Goal: Task Accomplishment & Management: Complete application form

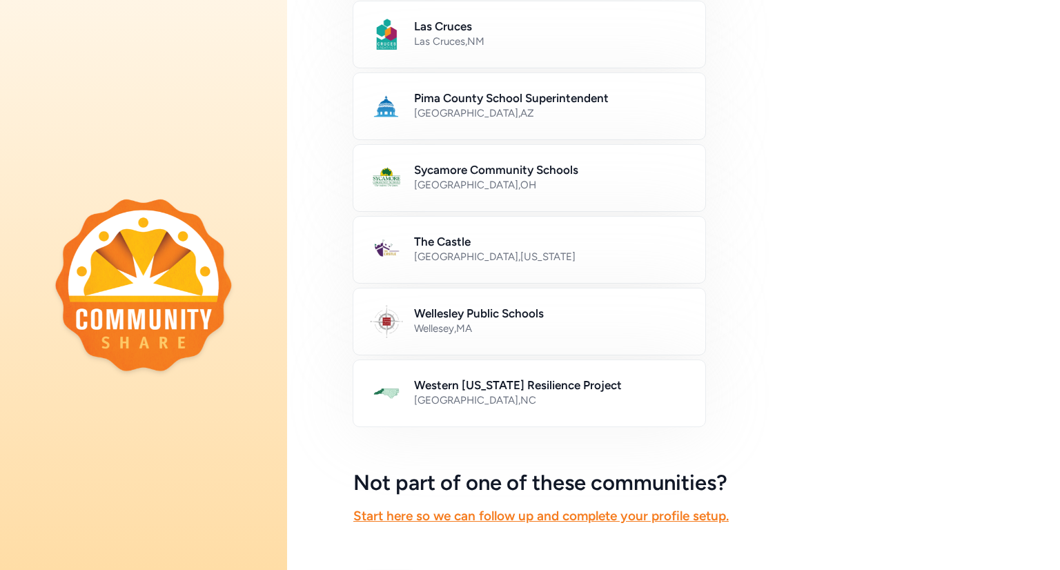
scroll to position [600, 0]
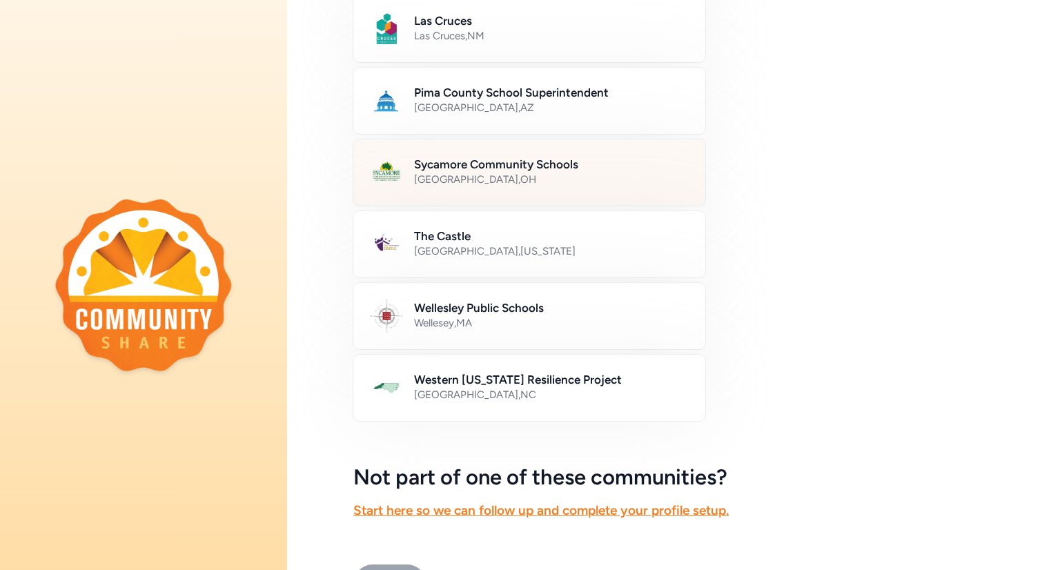
click at [435, 156] on h2 "Sycamore Community Schools" at bounding box center [551, 164] width 275 height 17
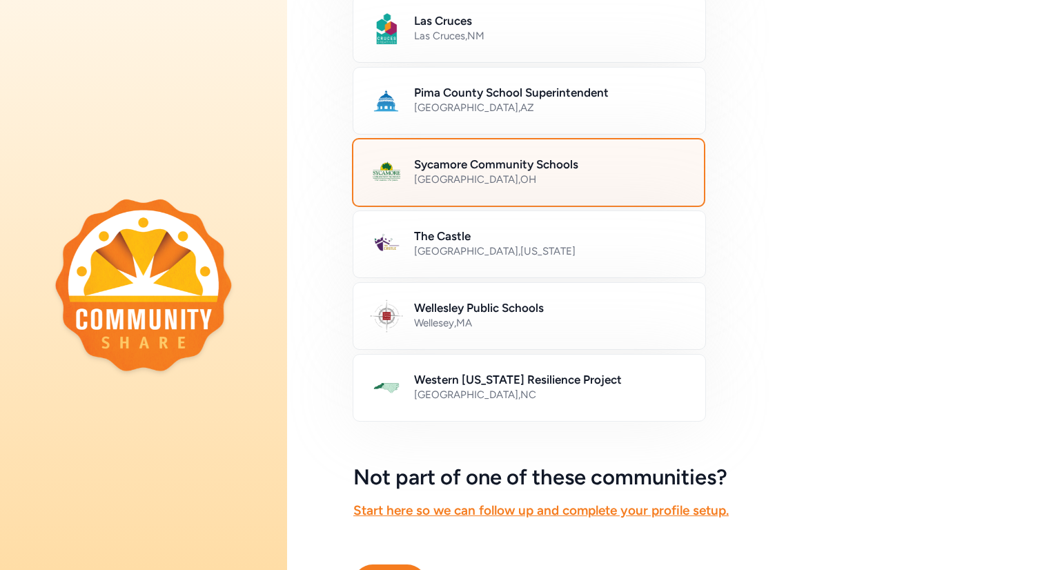
scroll to position [674, 0]
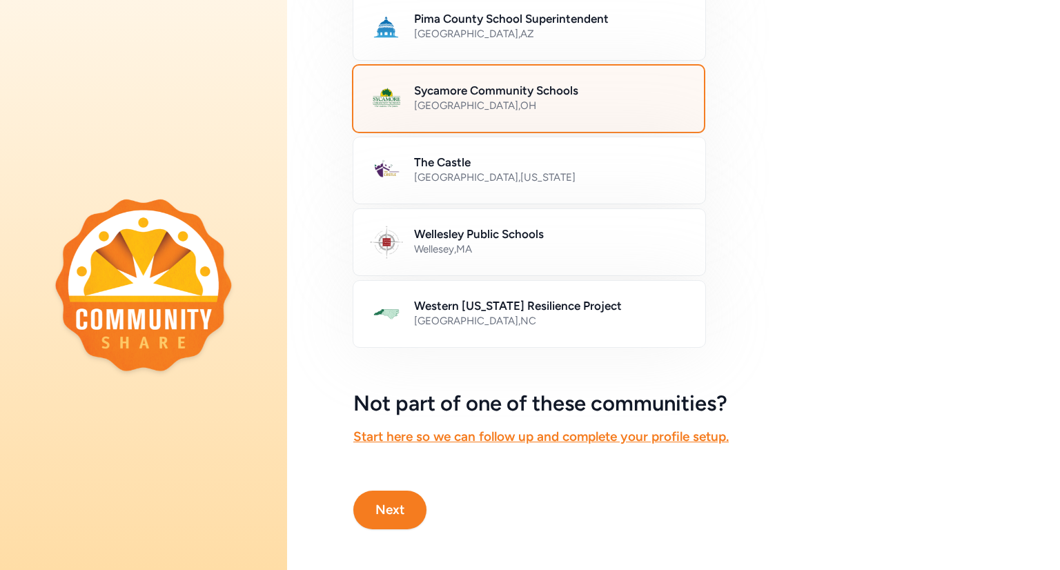
click at [378, 517] on button "Next" at bounding box center [389, 510] width 73 height 39
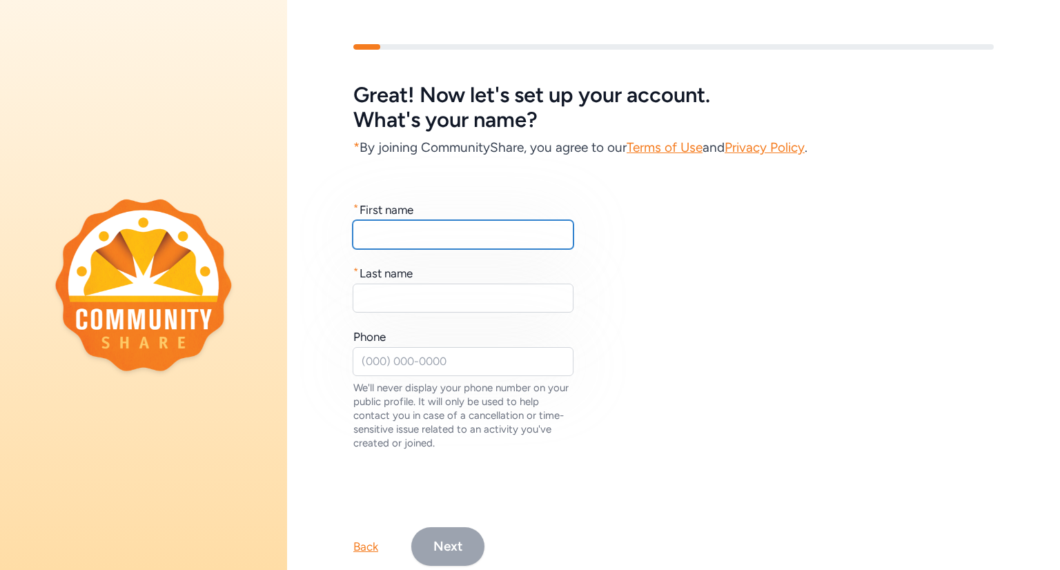
click at [422, 244] on input "text" at bounding box center [463, 234] width 221 height 29
type input "Grace"
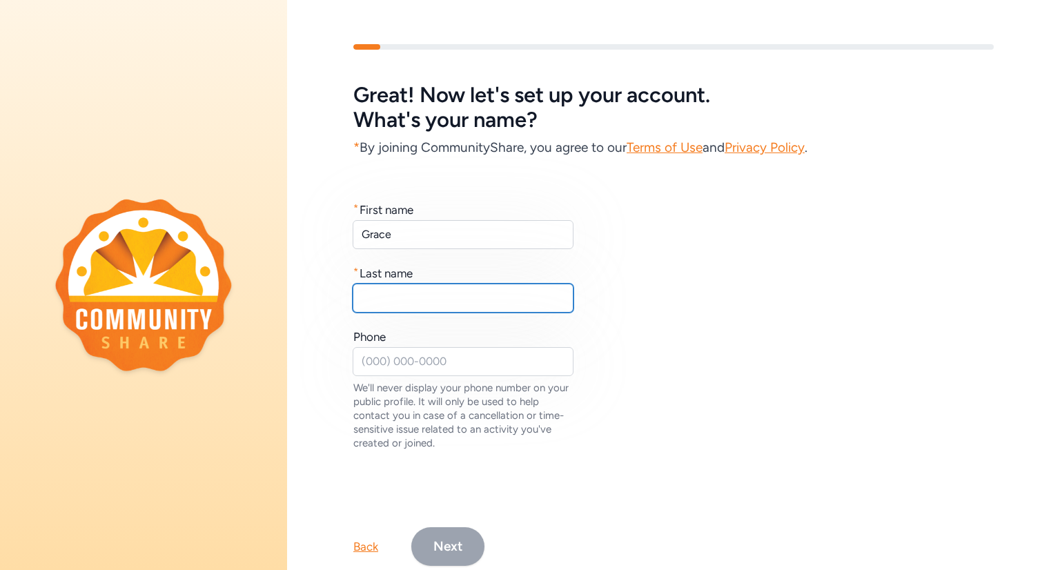
click at [405, 285] on input "text" at bounding box center [463, 298] width 221 height 29
type input "[PERSON_NAME]"
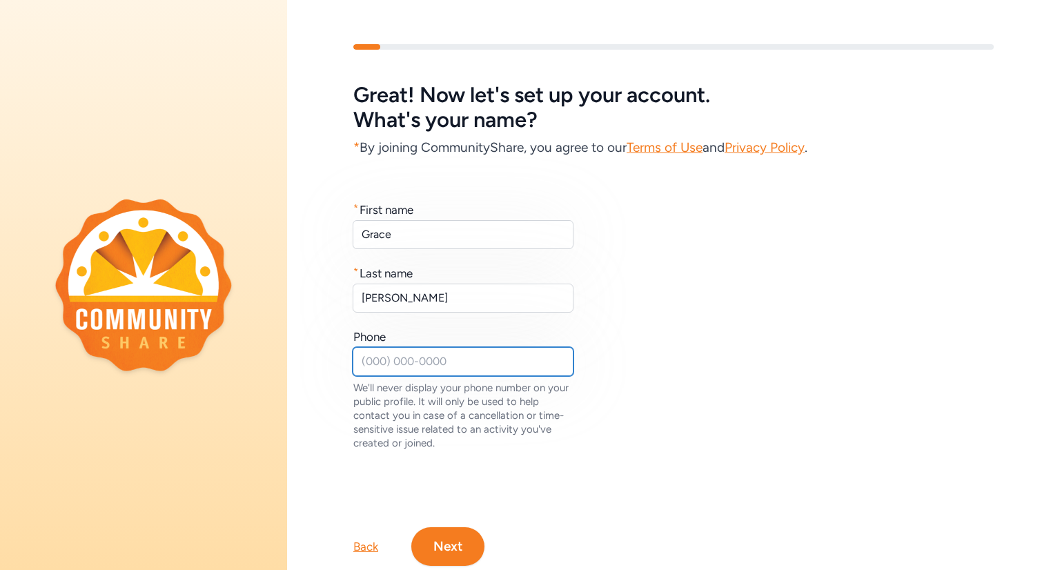
click at [386, 364] on input "text" at bounding box center [463, 361] width 221 height 29
type input "5136309368"
click at [437, 548] on button "Next" at bounding box center [447, 546] width 73 height 39
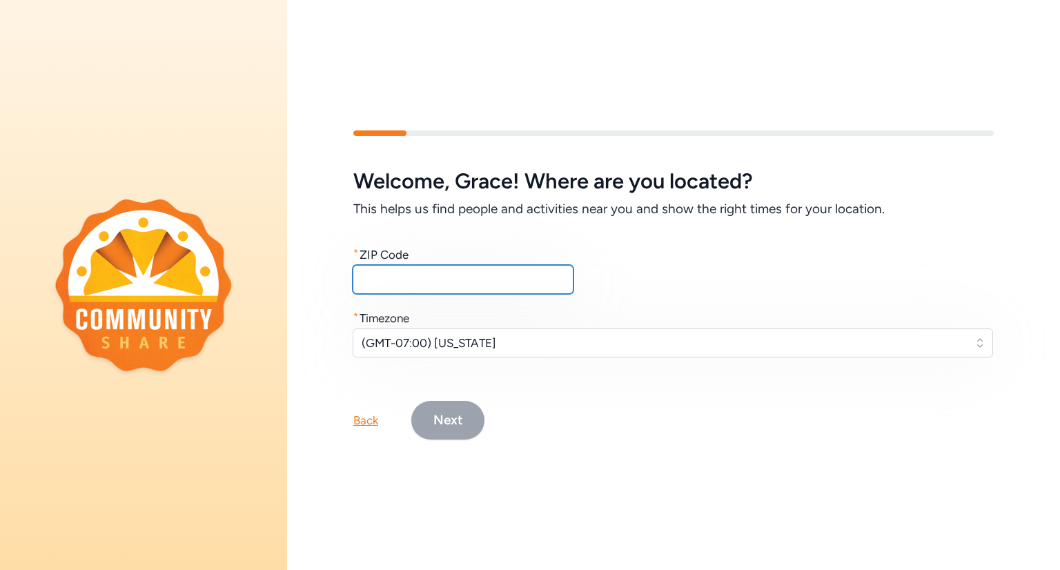
click at [428, 275] on input "text" at bounding box center [463, 279] width 221 height 29
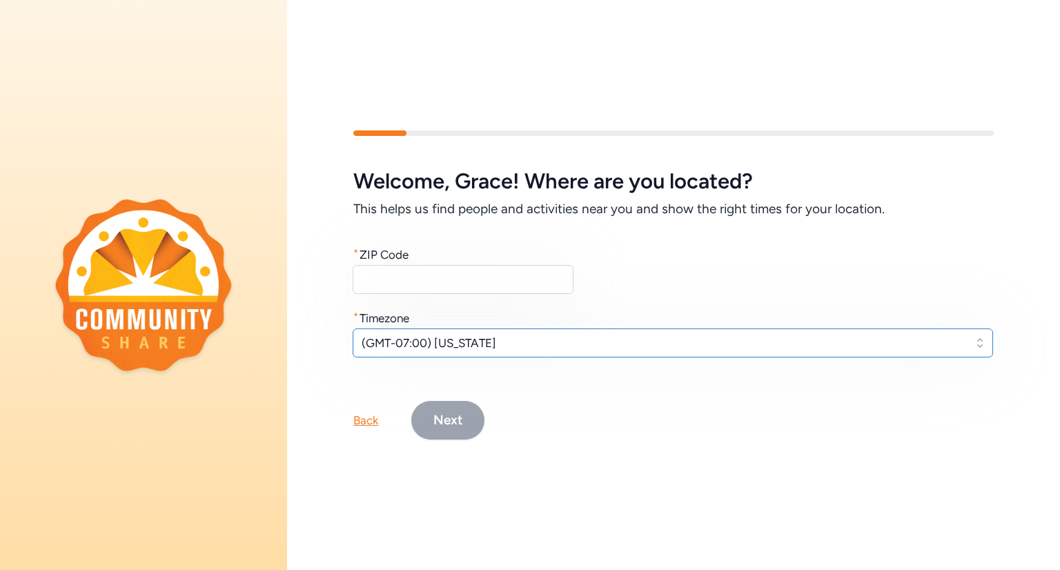
click at [491, 345] on span "(GMT-07:00) [US_STATE]" at bounding box center [663, 343] width 603 height 17
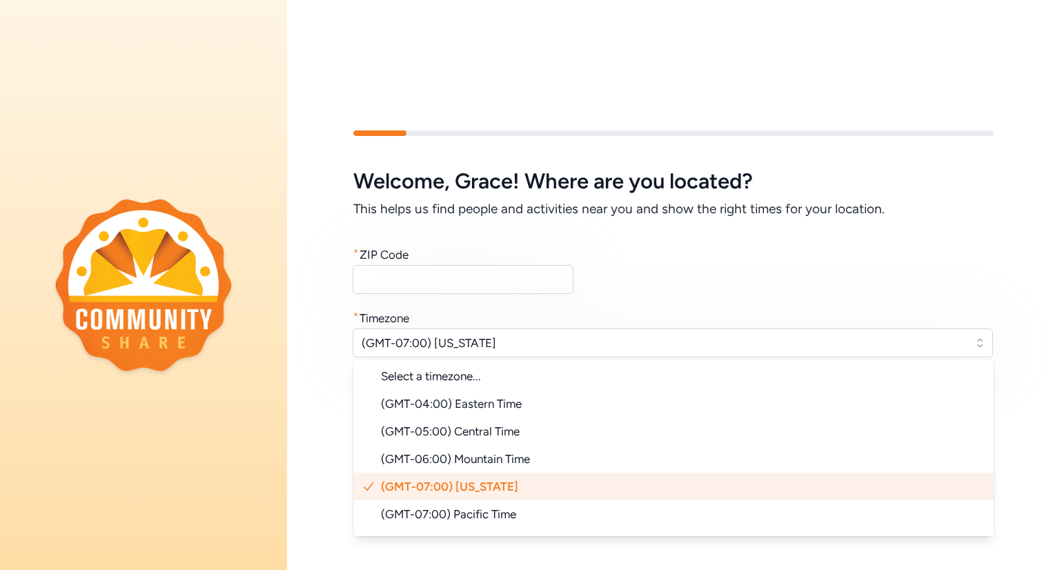
click at [560, 315] on div "* Timezone" at bounding box center [673, 318] width 640 height 17
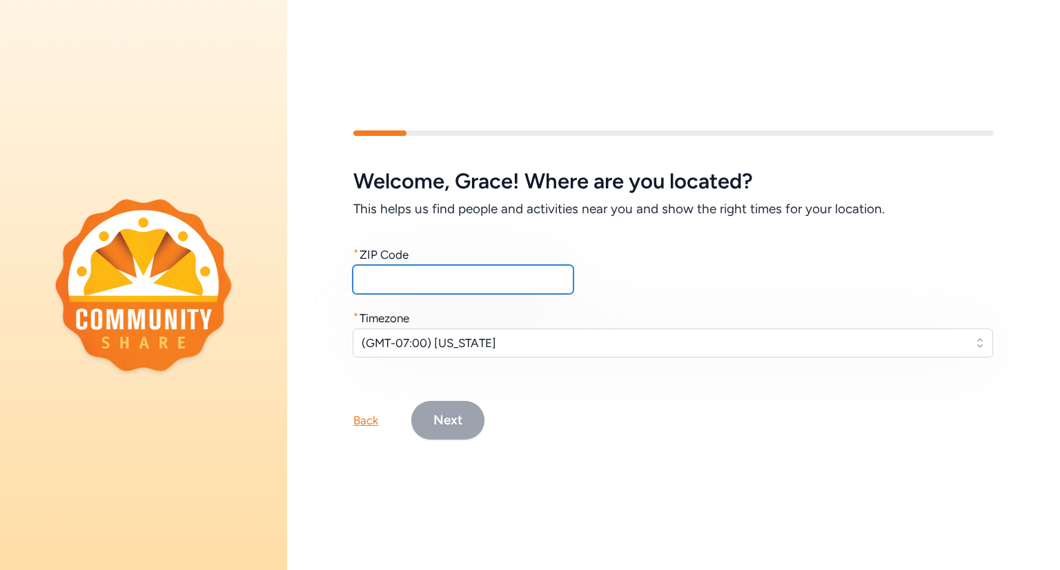
click at [388, 276] on input "text" at bounding box center [463, 279] width 221 height 29
type input "45331"
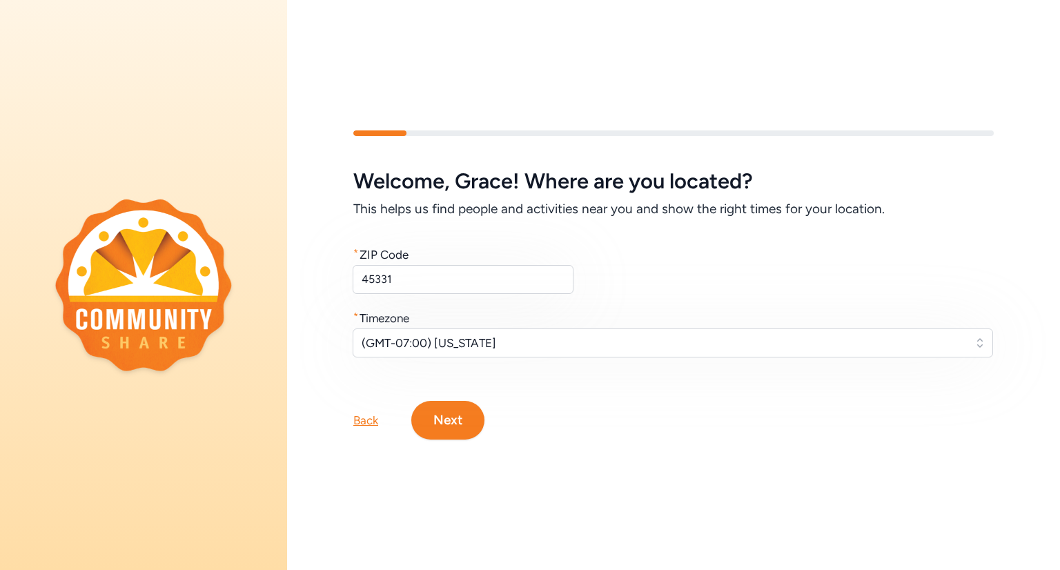
click at [679, 319] on div "* Timezone" at bounding box center [673, 318] width 640 height 17
click at [451, 347] on span "(GMT-07:00) [US_STATE]" at bounding box center [663, 343] width 603 height 17
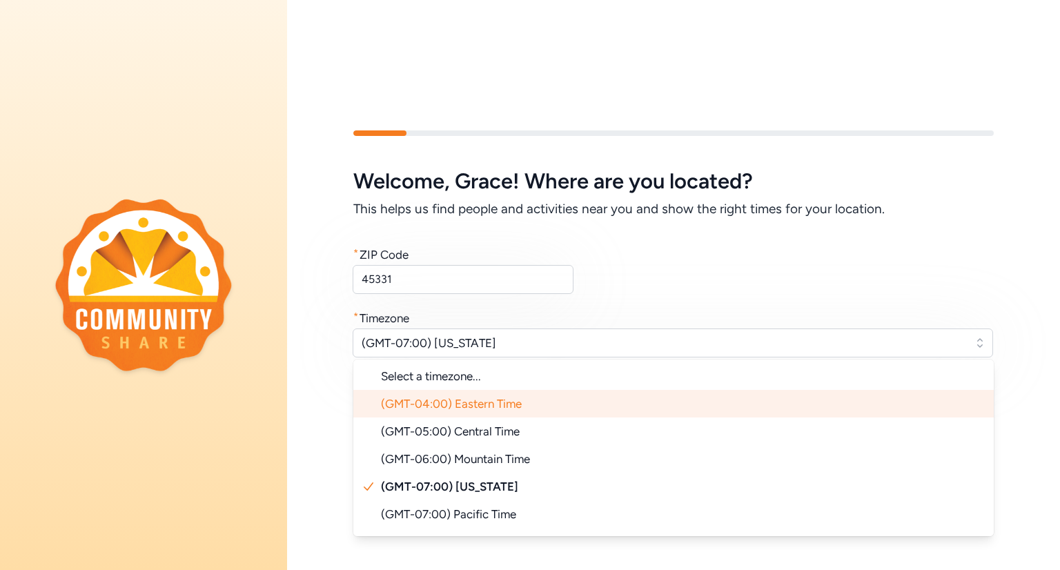
click at [446, 397] on span "(GMT-04:00) Eastern Time" at bounding box center [451, 404] width 141 height 14
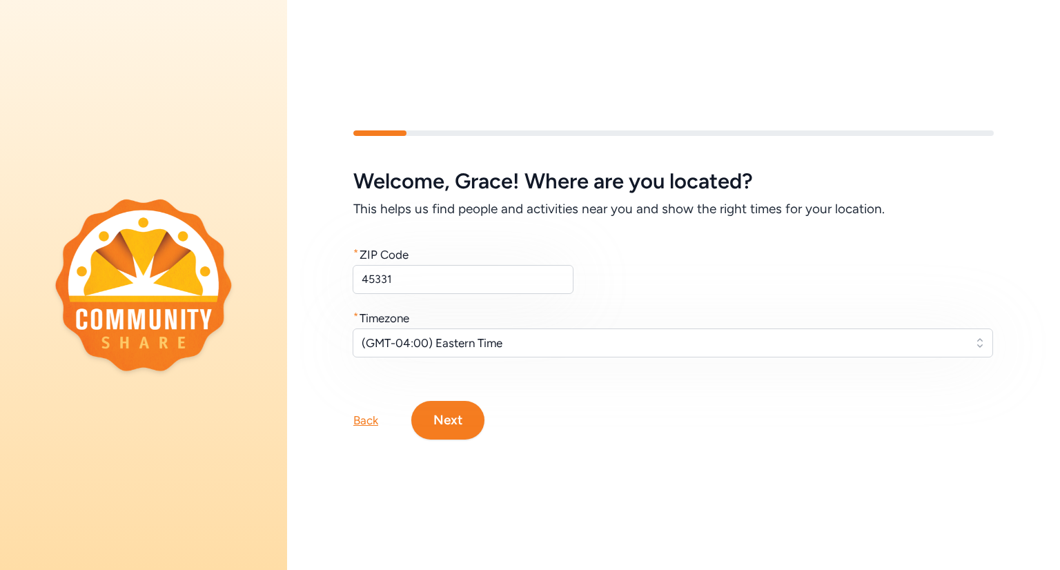
click at [574, 391] on div "Back Next" at bounding box center [673, 398] width 773 height 83
click at [473, 344] on span "(GMT-04:00) Eastern Time" at bounding box center [663, 343] width 603 height 17
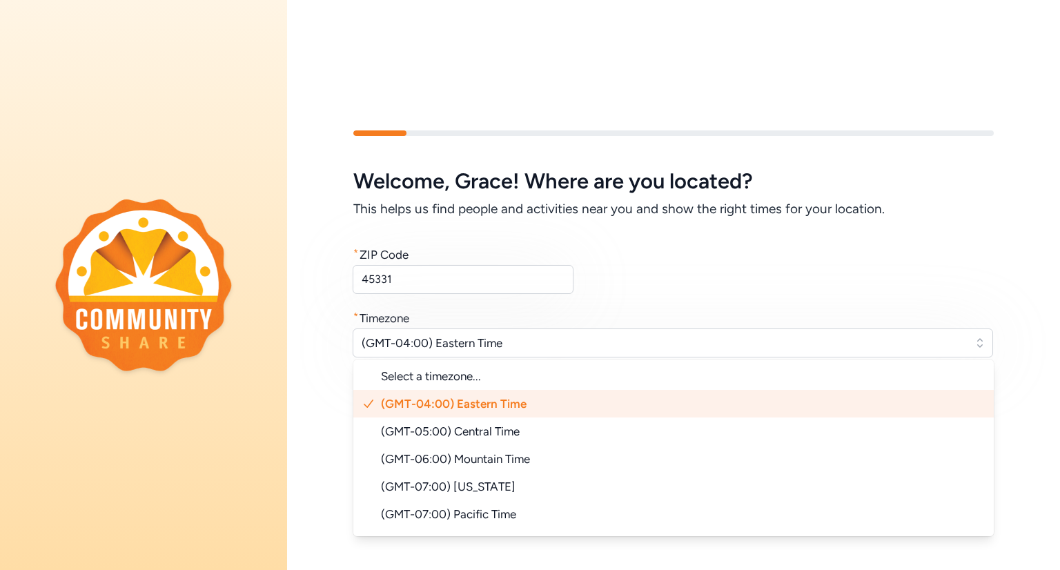
click at [591, 300] on div "Welcome , [PERSON_NAME] ! Where are you located? This helps us find people and …" at bounding box center [673, 263] width 640 height 188
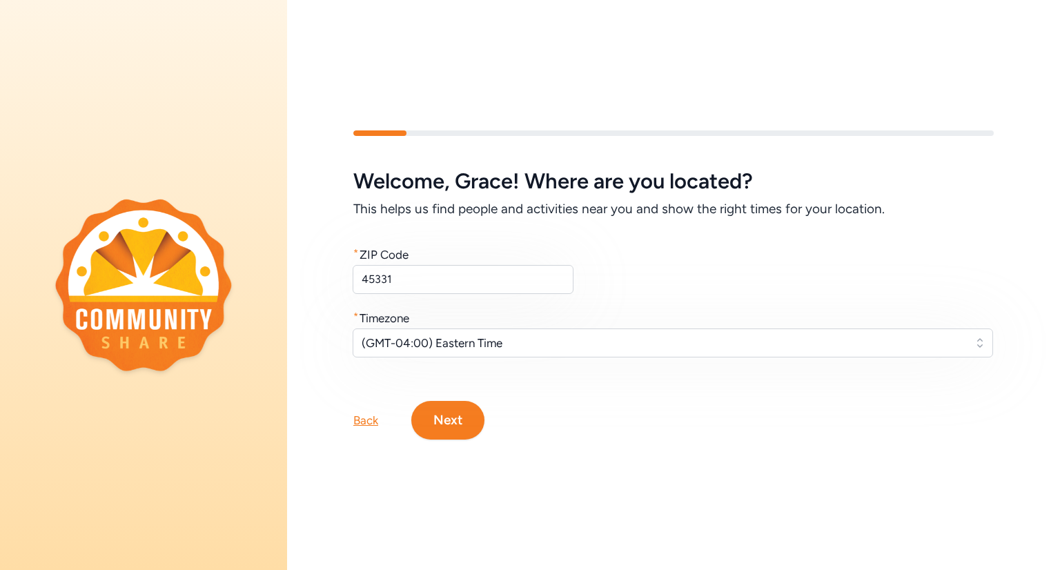
click at [451, 421] on button "Next" at bounding box center [447, 420] width 73 height 39
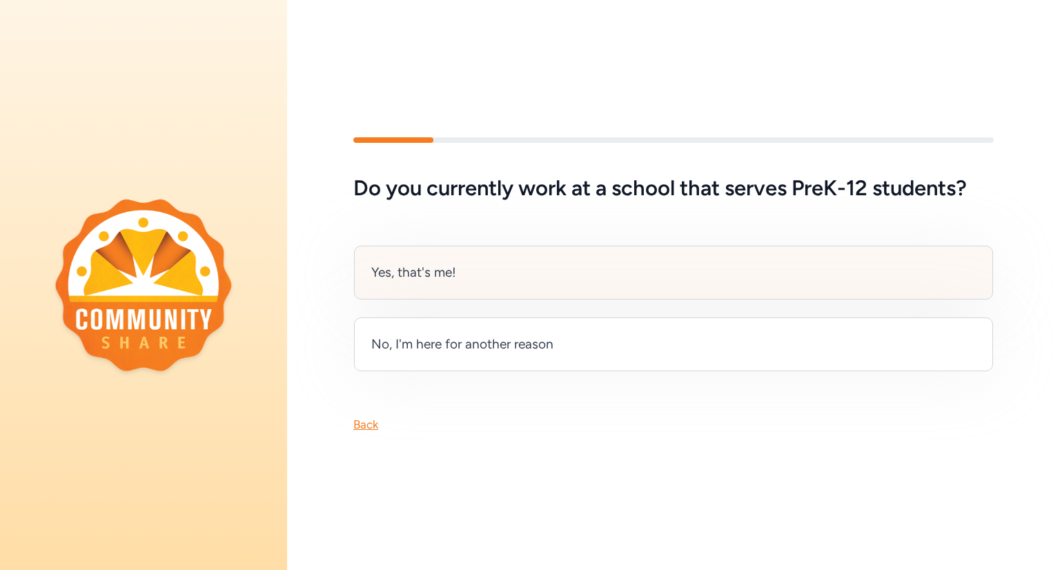
click at [489, 279] on div "Yes, that's me!" at bounding box center [673, 273] width 639 height 54
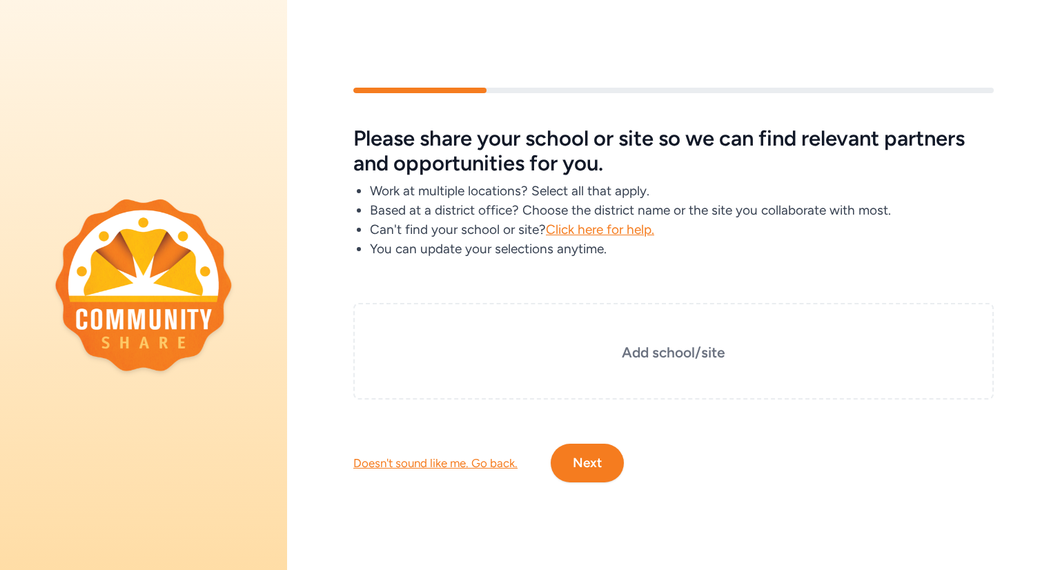
click at [716, 240] on li "You can update your selections anytime." at bounding box center [682, 248] width 624 height 19
click at [578, 460] on button "Next" at bounding box center [587, 463] width 73 height 39
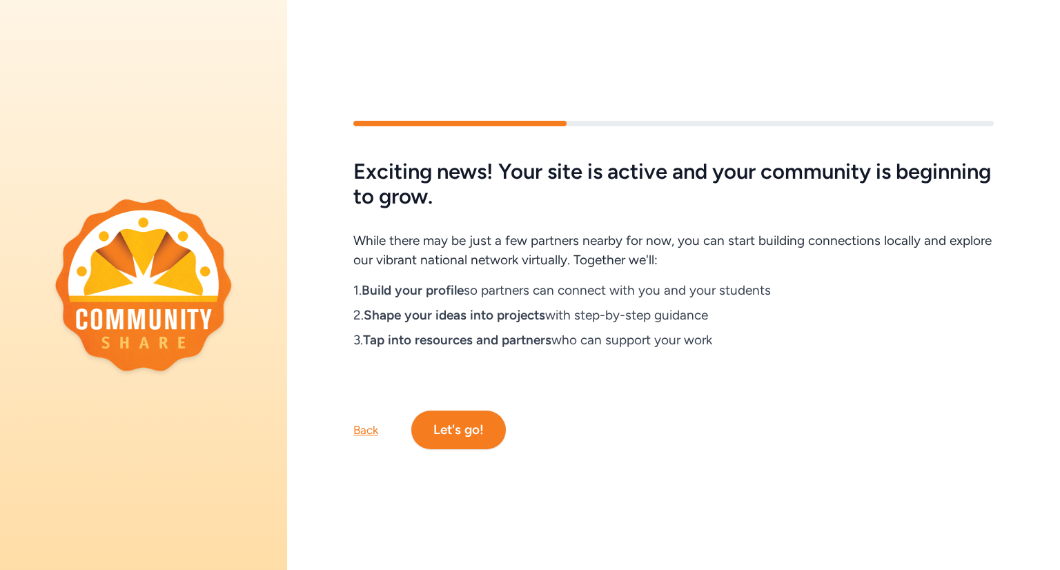
click at [473, 435] on button "Let's go!" at bounding box center [458, 430] width 95 height 39
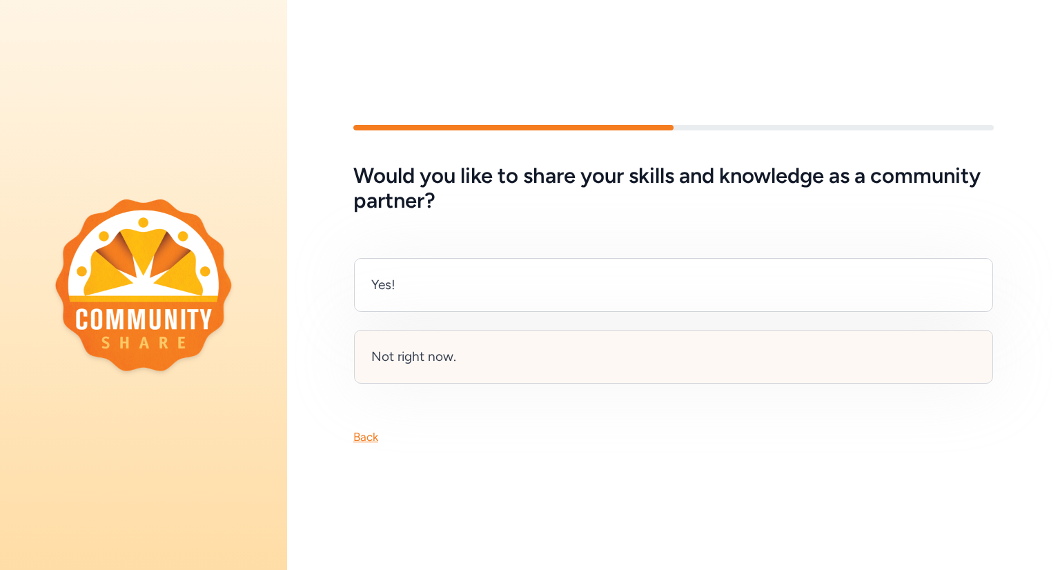
click at [483, 349] on div "Not right now." at bounding box center [673, 357] width 639 height 54
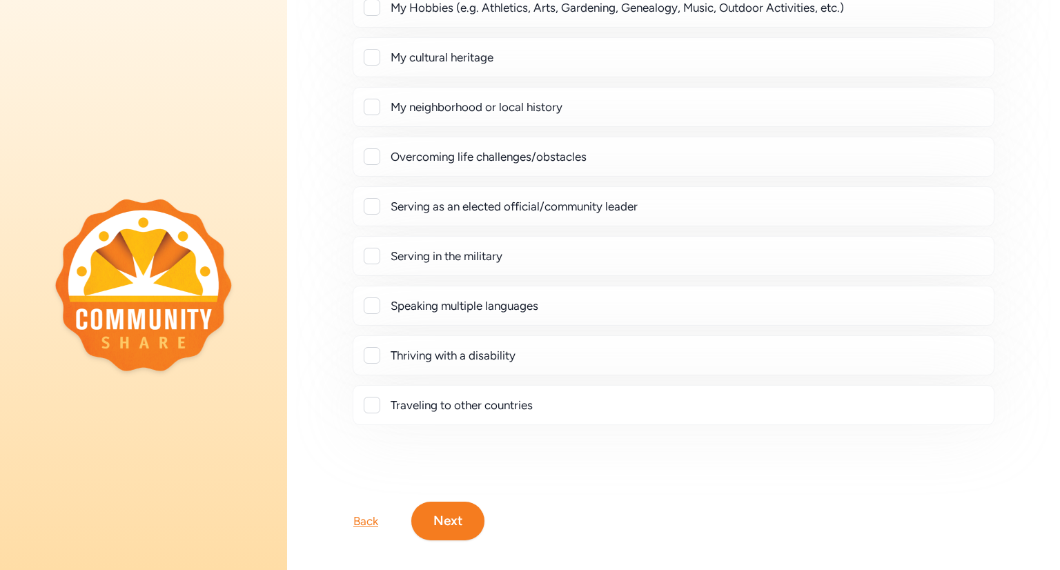
scroll to position [222, 0]
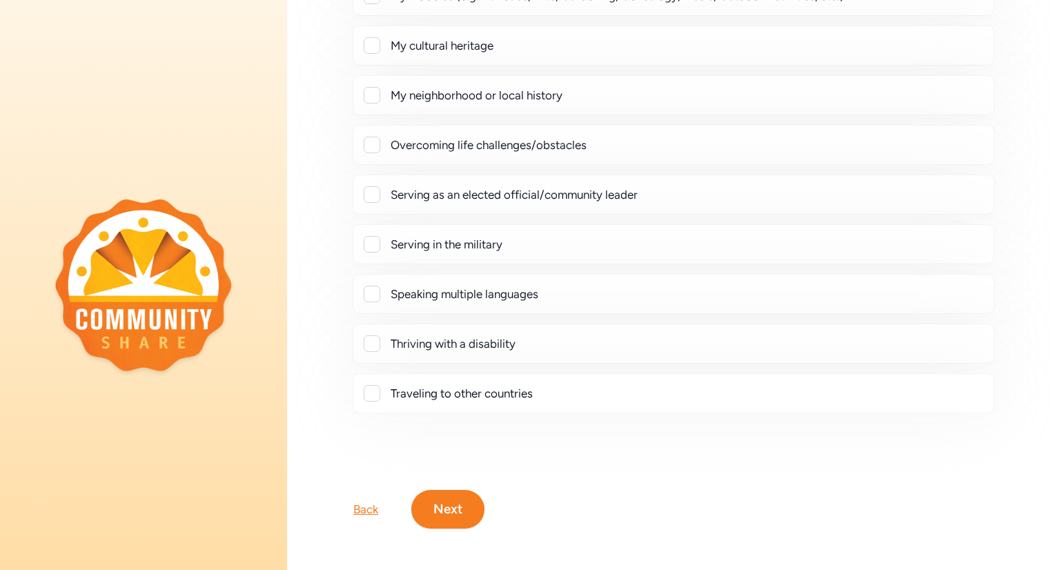
click at [442, 495] on button "Next" at bounding box center [447, 509] width 73 height 39
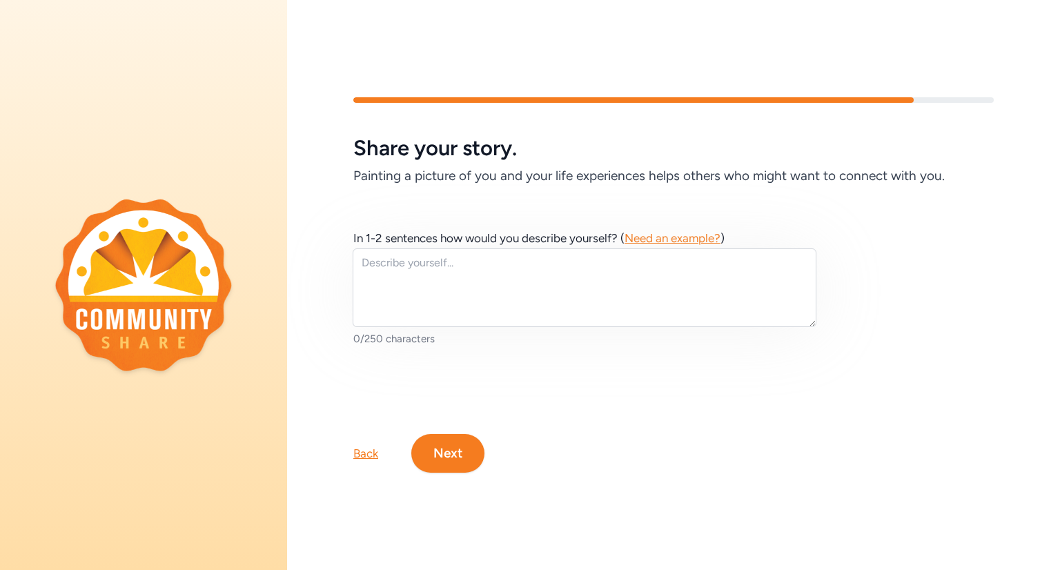
click at [447, 462] on button "Next" at bounding box center [447, 453] width 73 height 39
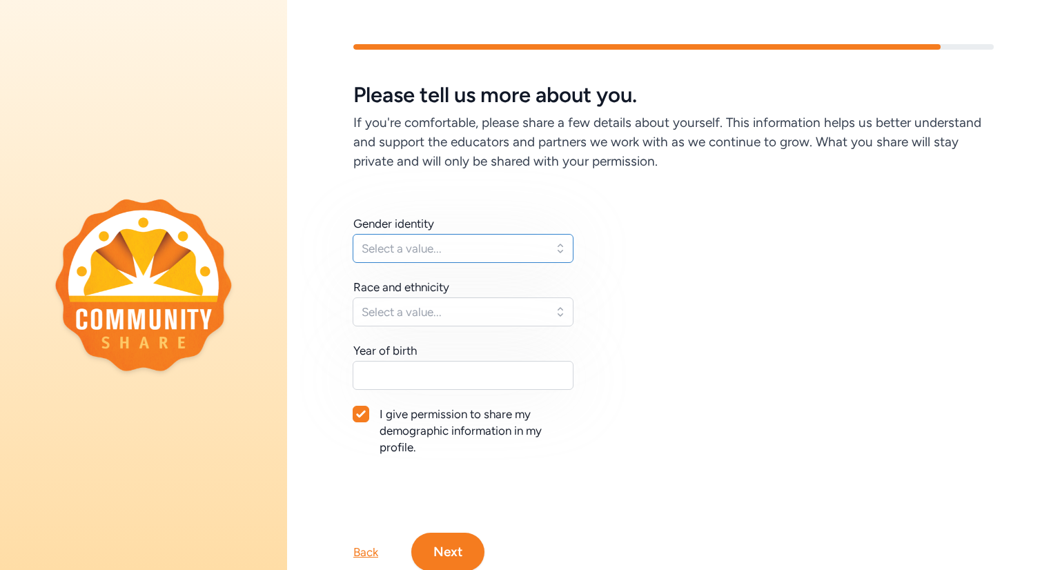
click at [433, 243] on span "Select a value..." at bounding box center [454, 248] width 184 height 17
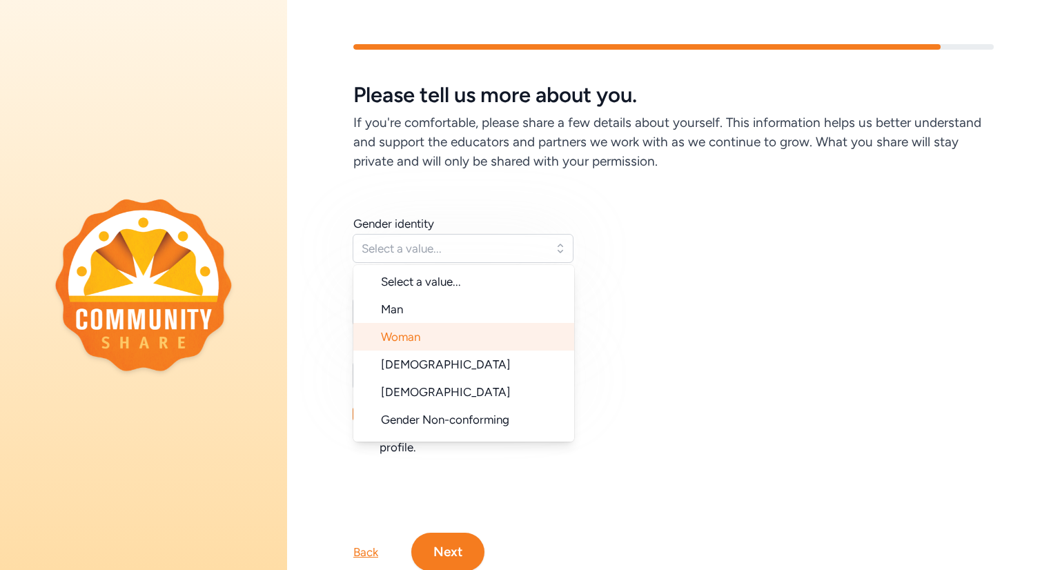
click at [413, 331] on span "Woman" at bounding box center [400, 337] width 39 height 14
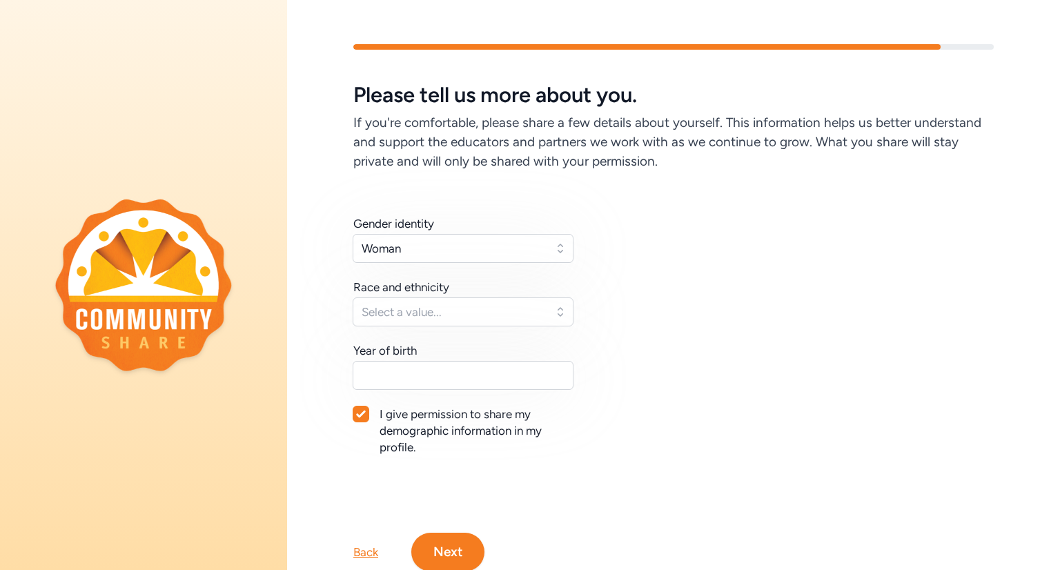
click at [402, 315] on span "Select a value..." at bounding box center [454, 312] width 184 height 17
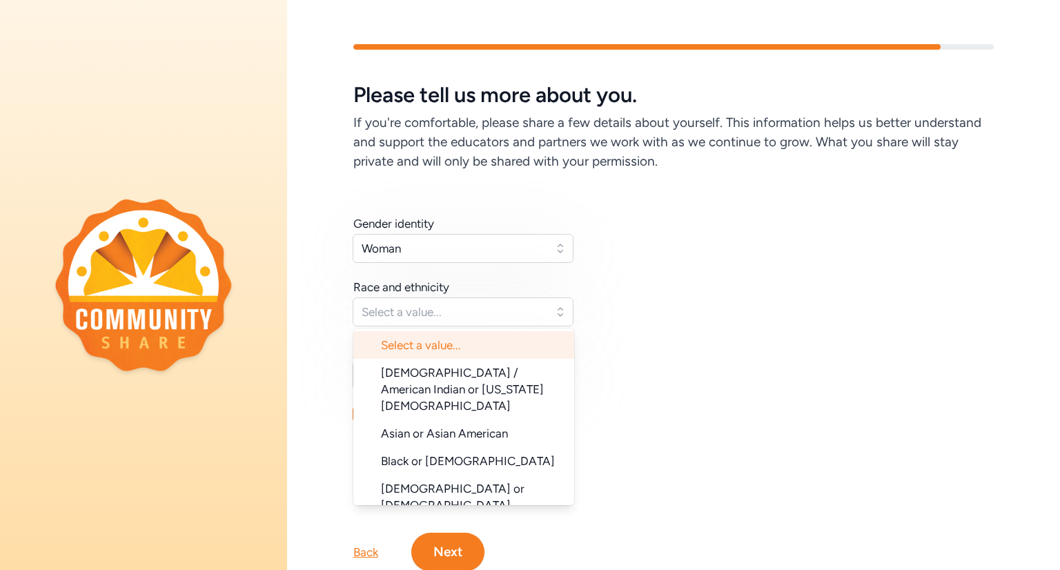
click at [344, 319] on div "Gender identity Woman Race and ethnicity Select a value... Select a value... [D…" at bounding box center [673, 329] width 773 height 317
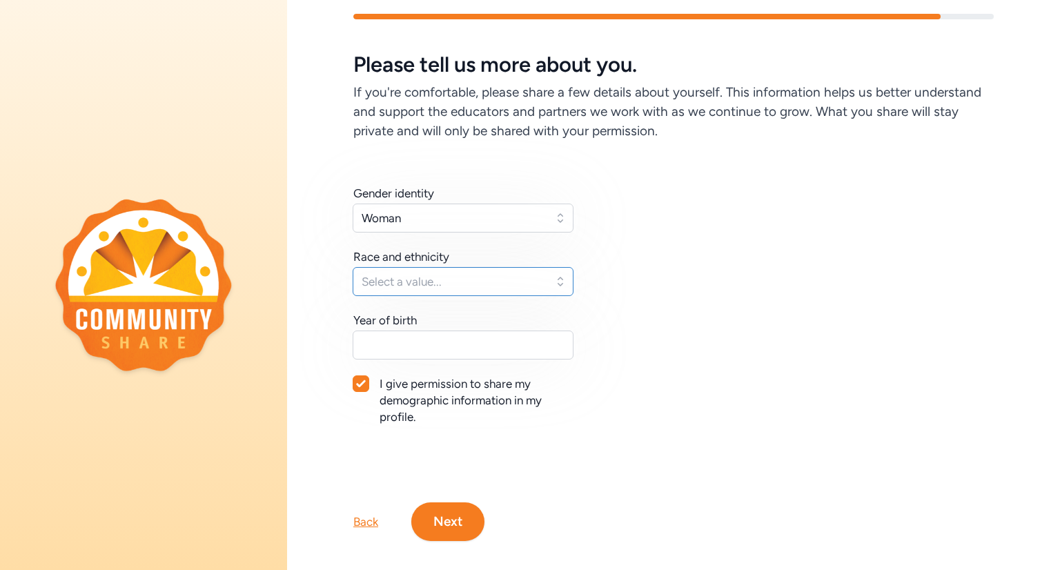
scroll to position [45, 0]
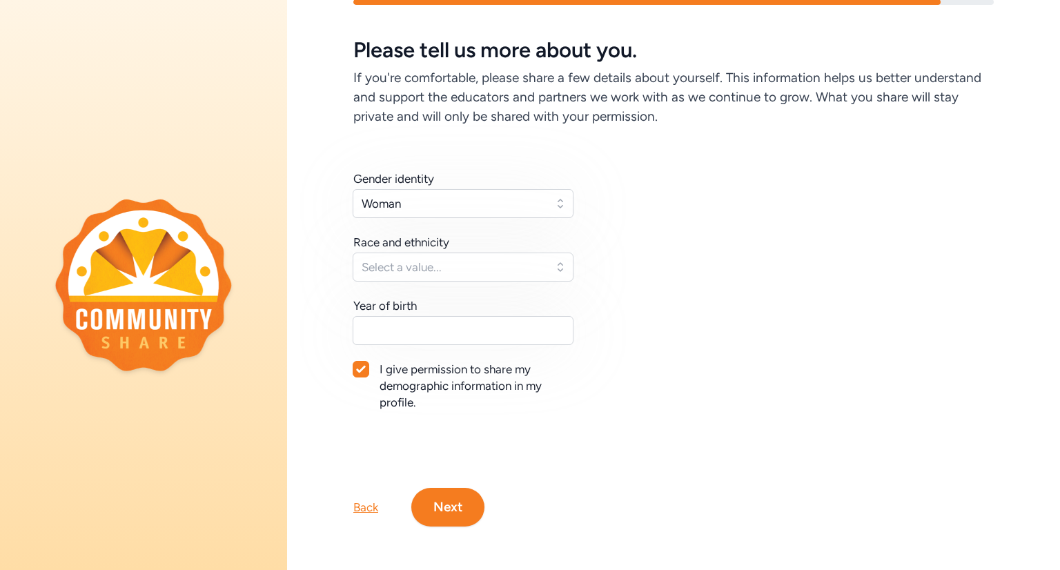
click at [440, 504] on button "Next" at bounding box center [447, 507] width 73 height 39
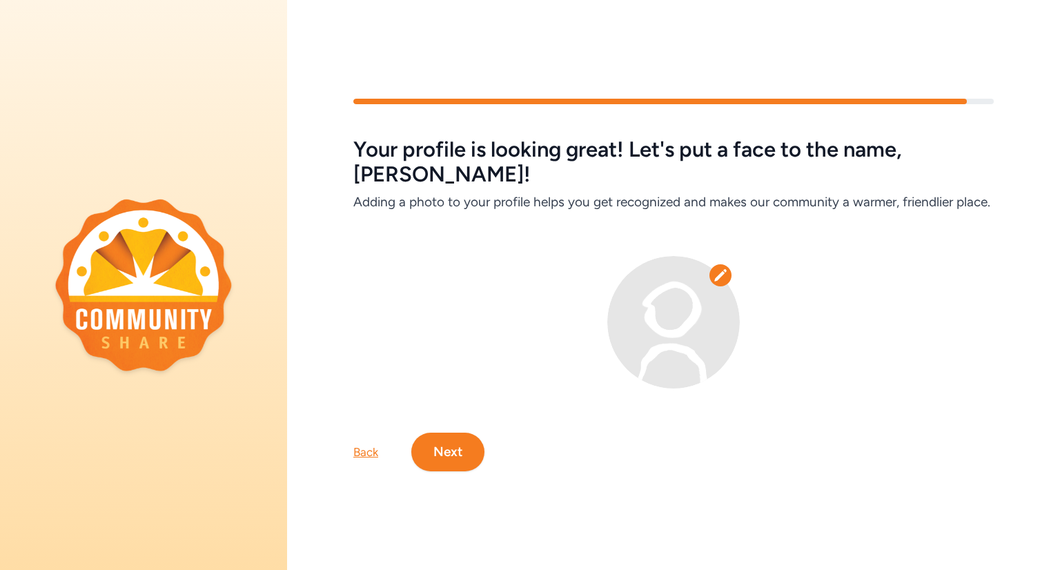
click at [713, 268] on icon at bounding box center [720, 275] width 14 height 14
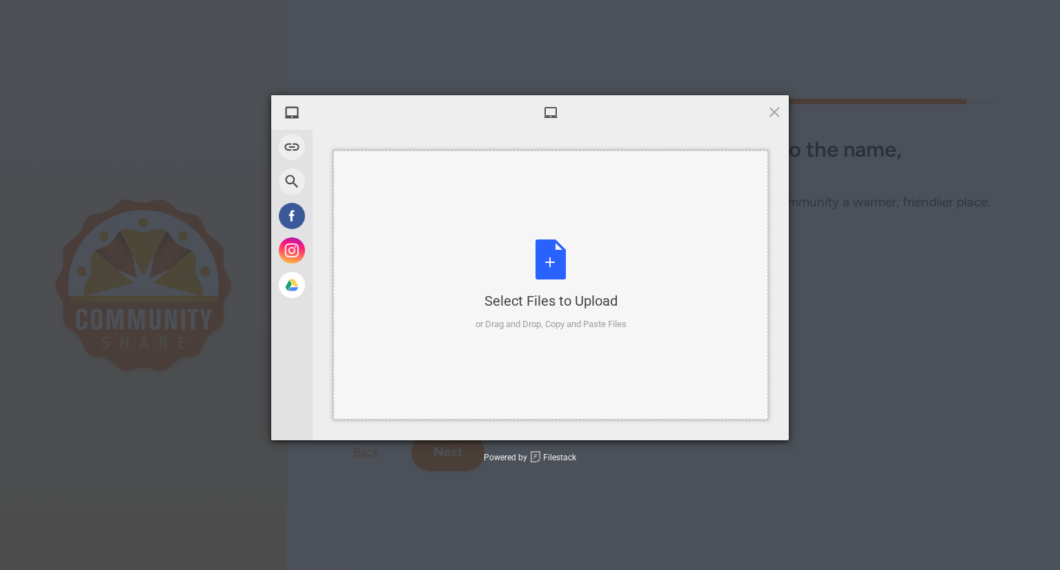
click at [540, 255] on div "Select Files to Upload or Drag and Drop, Copy and Paste Files" at bounding box center [550, 285] width 151 height 92
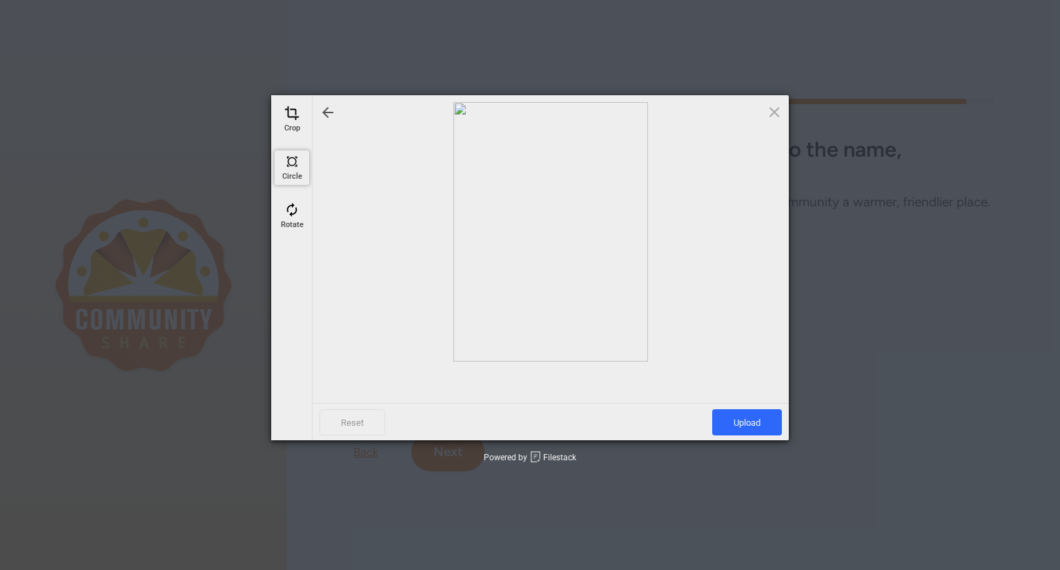
click at [288, 156] on span at bounding box center [291, 161] width 15 height 15
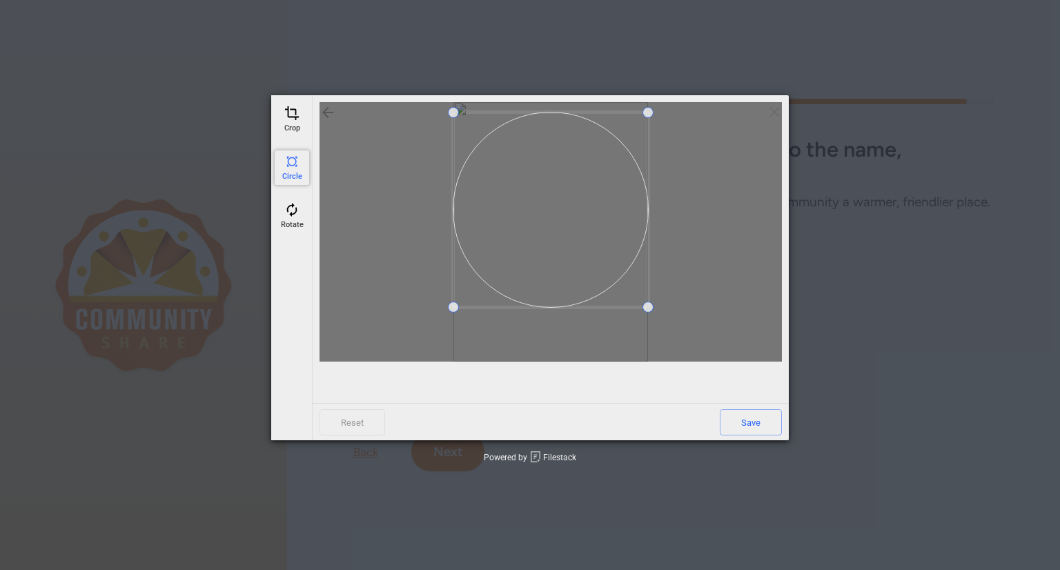
click at [516, 175] on span at bounding box center [550, 209] width 195 height 195
click at [747, 417] on span "Save" at bounding box center [751, 422] width 62 height 26
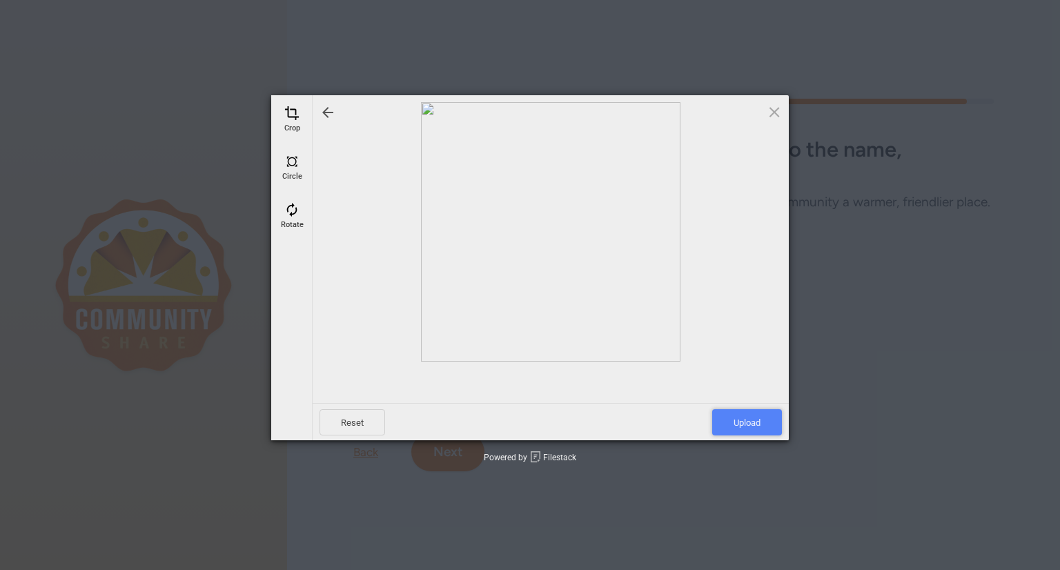
click at [748, 423] on span "Upload" at bounding box center [747, 422] width 70 height 26
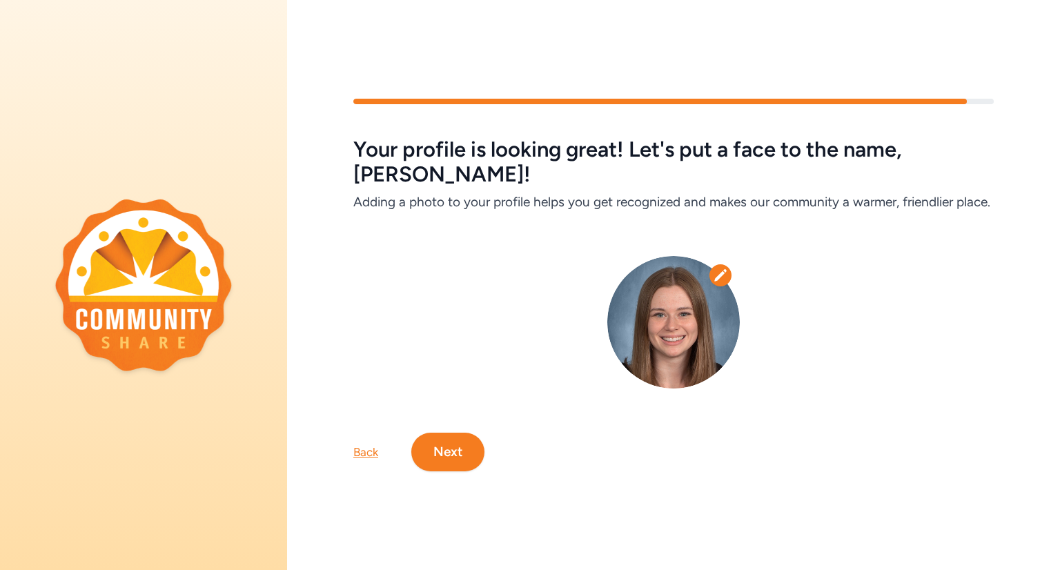
click at [455, 433] on button "Next" at bounding box center [447, 452] width 73 height 39
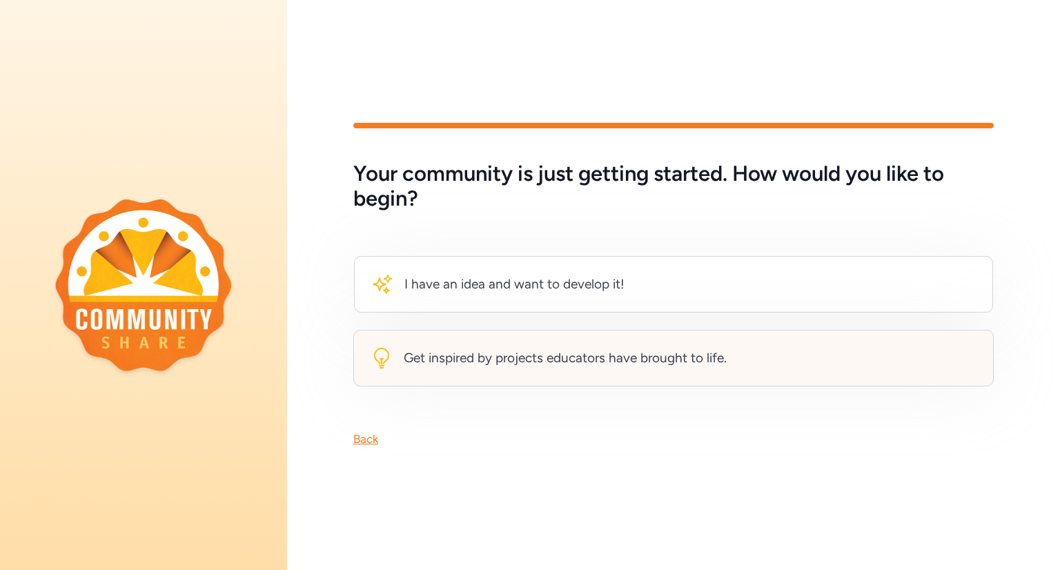
click at [497, 377] on div "Get inspired by projects educators have brought to life." at bounding box center [673, 358] width 640 height 57
